Goal: Task Accomplishment & Management: Use online tool/utility

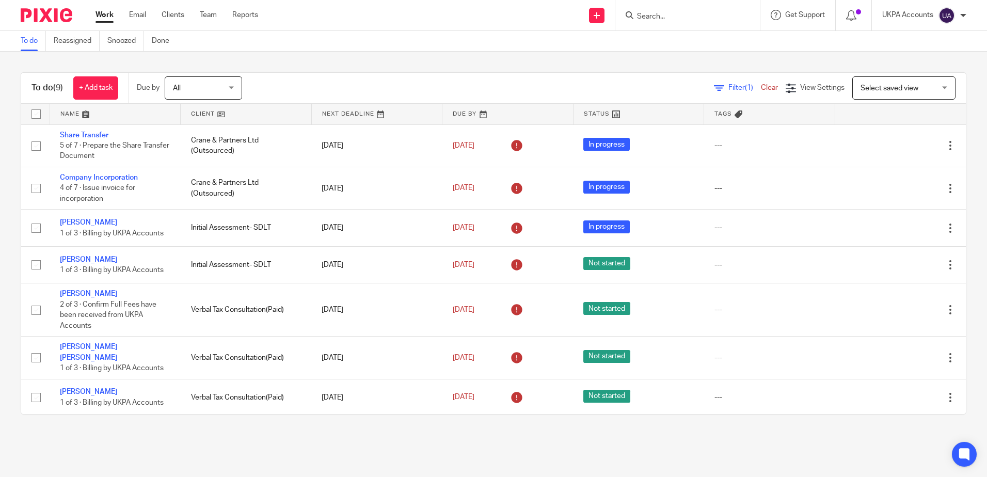
click at [686, 15] on input "Search" at bounding box center [682, 16] width 93 height 9
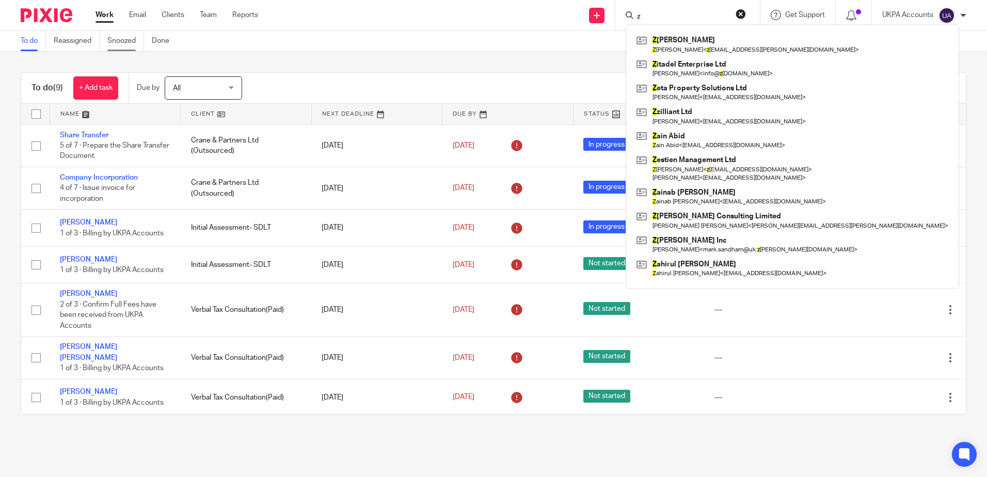
type input "z"
drag, startPoint x: 130, startPoint y: 41, endPoint x: 176, endPoint y: 41, distance: 46.0
click at [131, 41] on link "Snoozed" at bounding box center [125, 41] width 37 height 20
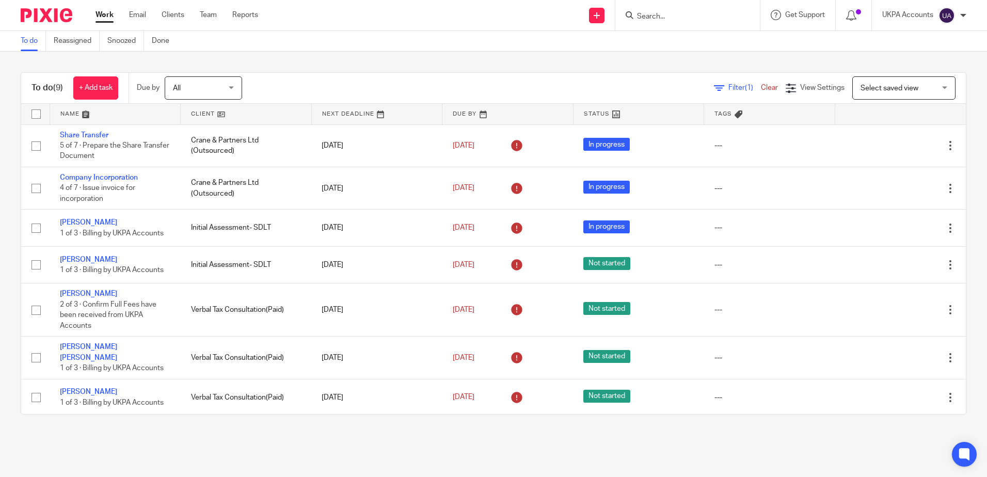
click at [334, 59] on div "To do (9) + Add task Due by All All Today Tomorrow This week Next week This mon…" at bounding box center [493, 244] width 987 height 384
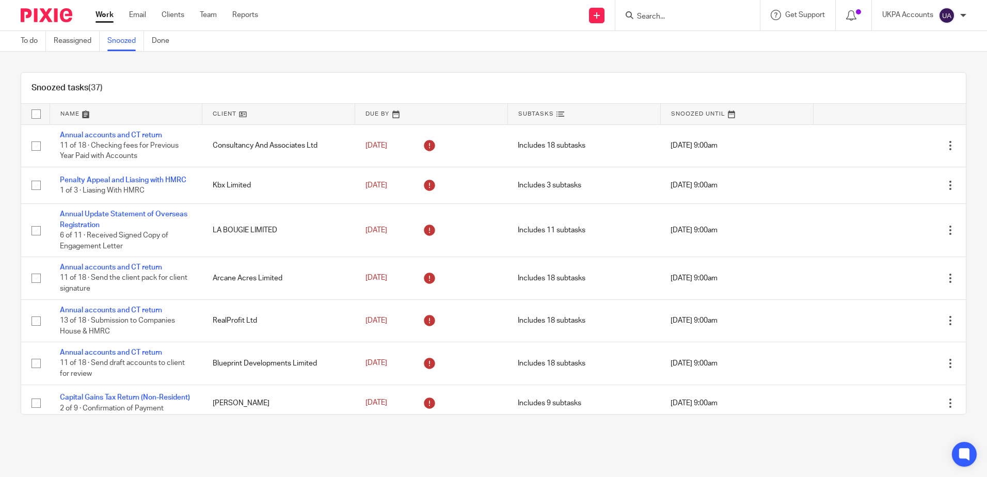
drag, startPoint x: 628, startPoint y: 61, endPoint x: 505, endPoint y: 89, distance: 126.0
click at [628, 61] on div "Snoozed tasks (37) Name Client Due By Subtasks Snoozed Until Annual accounts an…" at bounding box center [493, 244] width 987 height 384
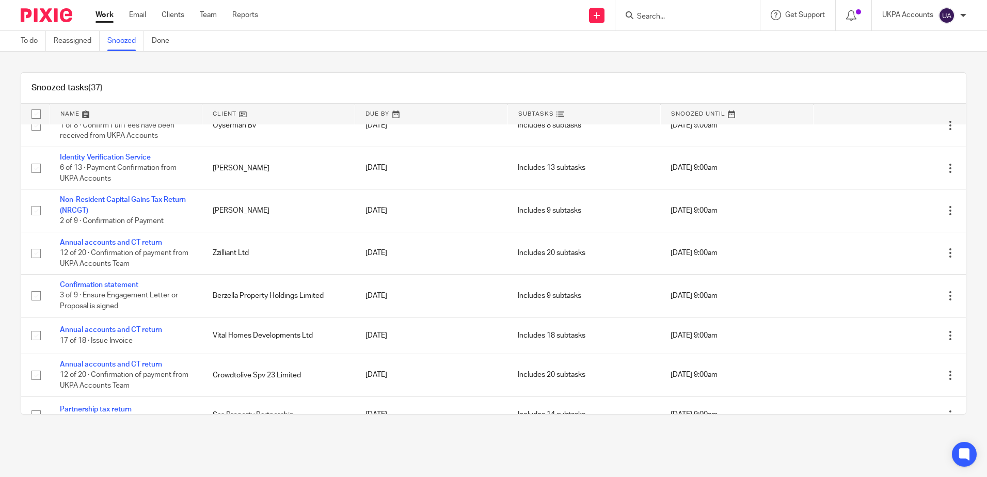
scroll to position [1076, 0]
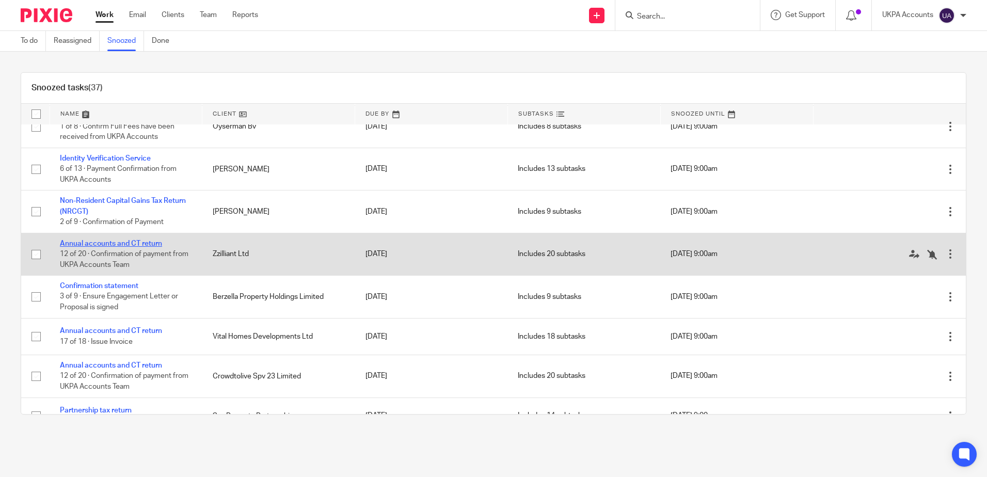
click at [145, 247] on link "Annual accounts and CT return" at bounding box center [111, 243] width 102 height 7
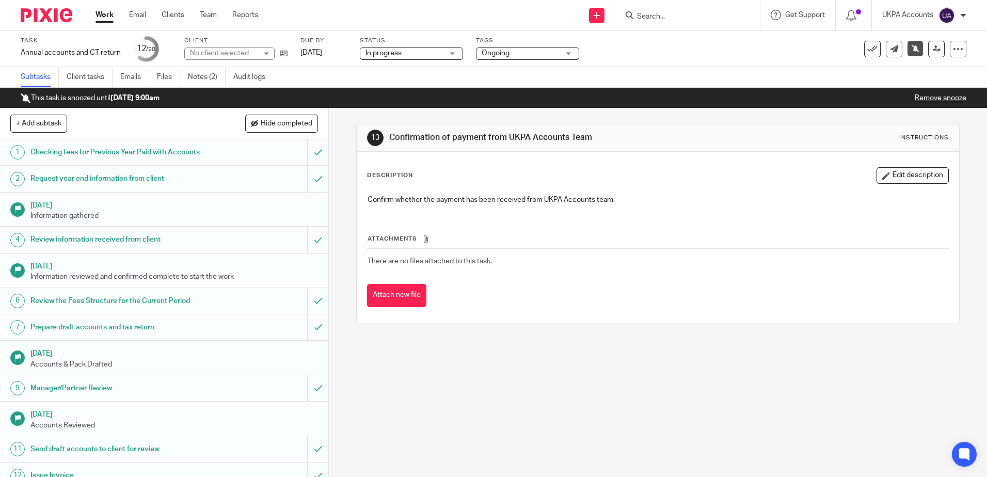
drag, startPoint x: 459, startPoint y: 398, endPoint x: 143, endPoint y: 246, distance: 350.4
click at [459, 397] on div "13 Confirmation of payment from UKPA Accounts Team Instructions Description Edi…" at bounding box center [658, 292] width 658 height 369
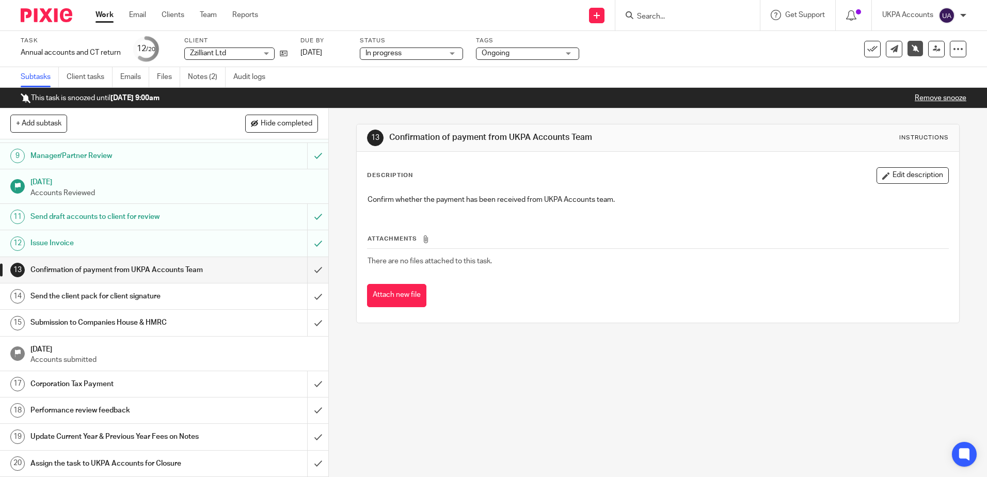
click at [500, 364] on div "13 Confirmation of payment from UKPA Accounts Team Instructions Description Edi…" at bounding box center [658, 292] width 658 height 369
drag, startPoint x: 668, startPoint y: 377, endPoint x: 140, endPoint y: 318, distance: 530.6
click at [641, 381] on div "13 Confirmation of payment from UKPA Accounts Team Instructions Description Edi…" at bounding box center [658, 292] width 658 height 369
click at [201, 76] on link "Notes (2)" at bounding box center [207, 77] width 38 height 20
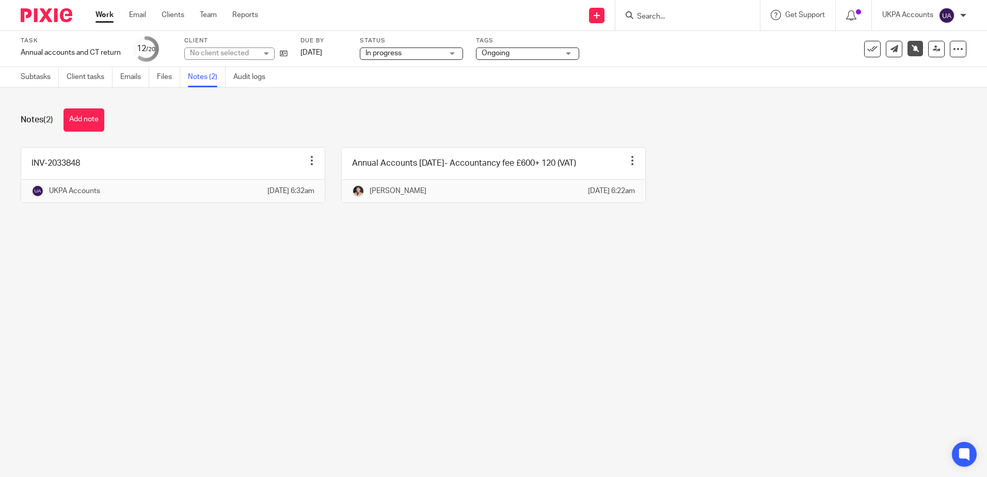
click at [592, 348] on main "Task Annual accounts and CT return Save Annual accounts and CT return 12 /20 Cl…" at bounding box center [493, 238] width 987 height 477
